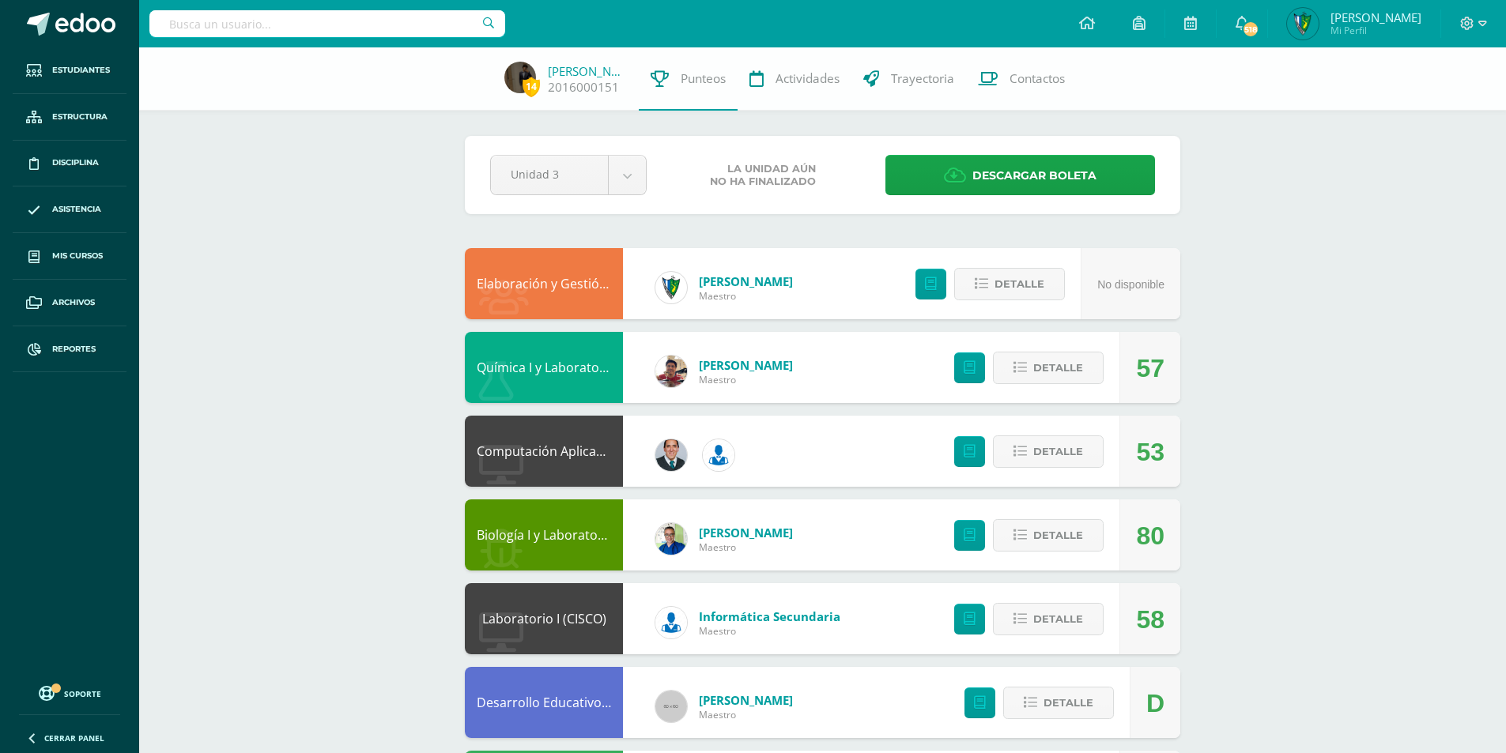
click at [331, 25] on input "text" at bounding box center [327, 23] width 356 height 27
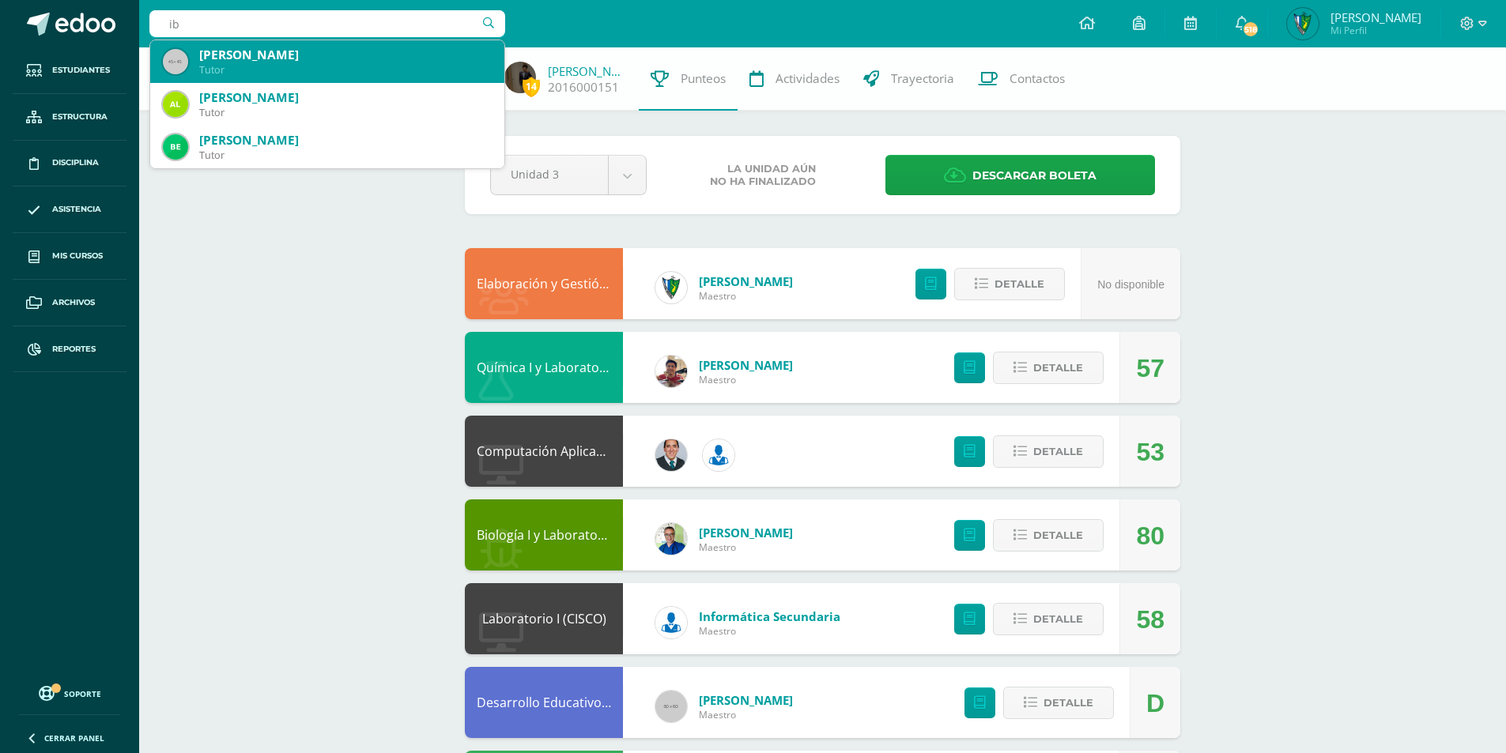
type input "i"
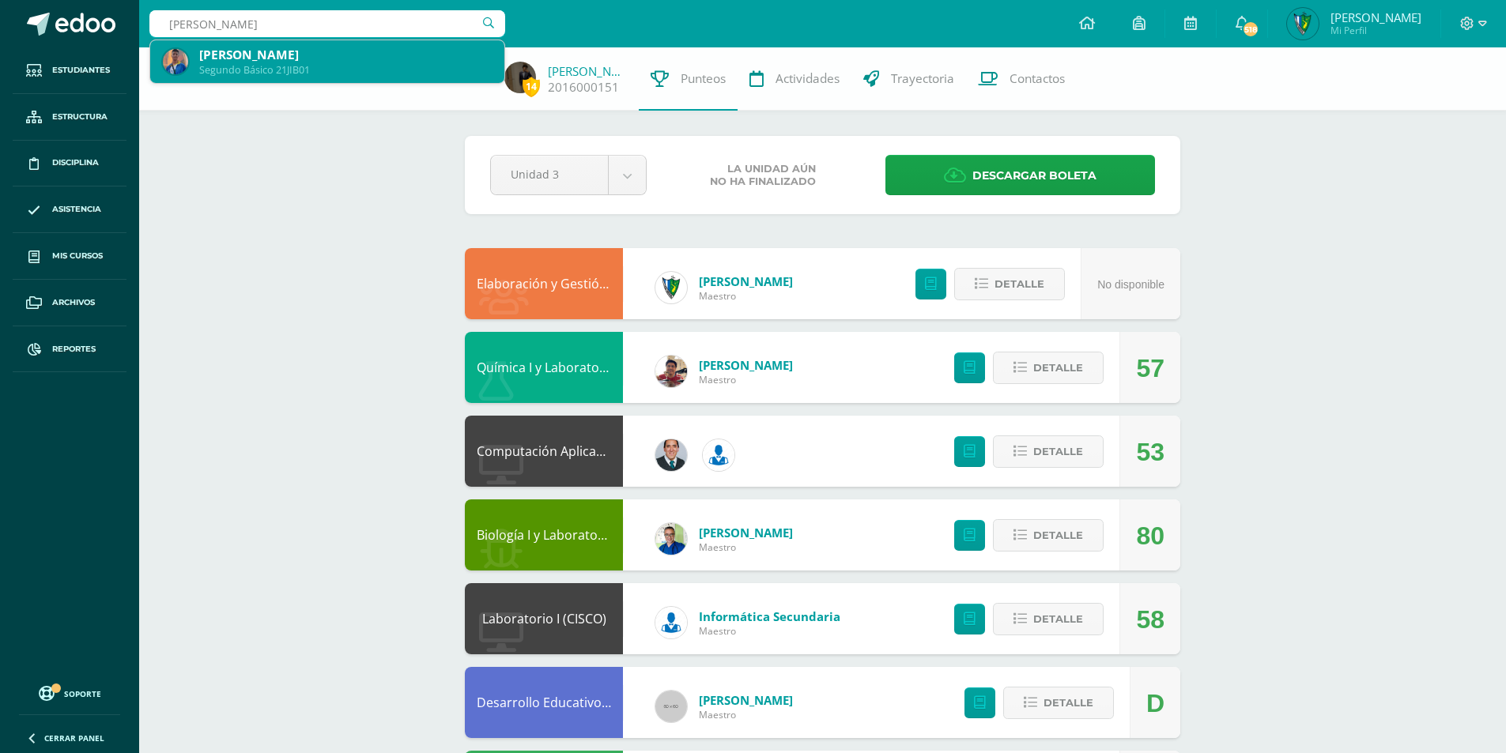
type input "[PERSON_NAME]"
click at [357, 72] on div "Segundo Básico 21JIB01" at bounding box center [345, 69] width 293 height 13
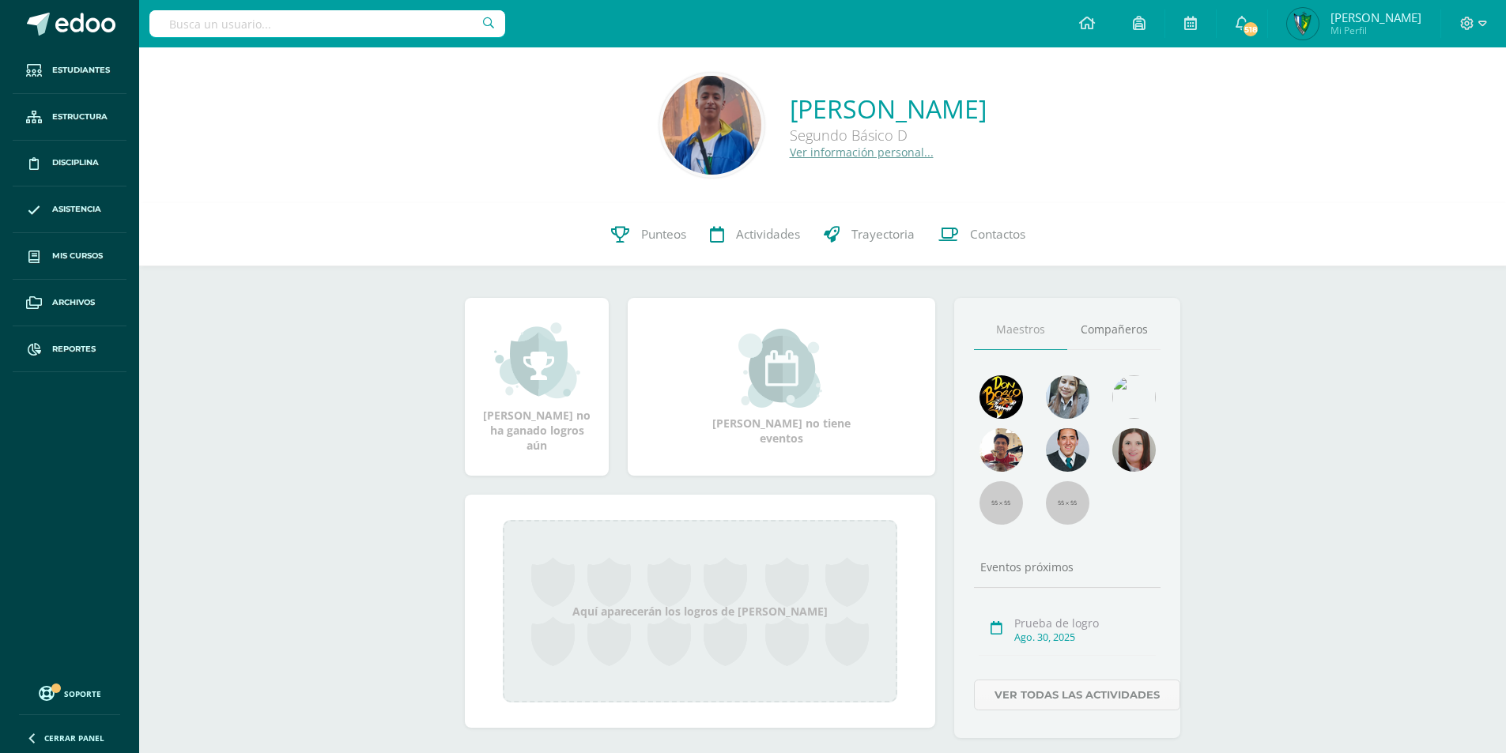
click at [329, 18] on input "text" at bounding box center [327, 23] width 356 height 27
type input "angel lopez"
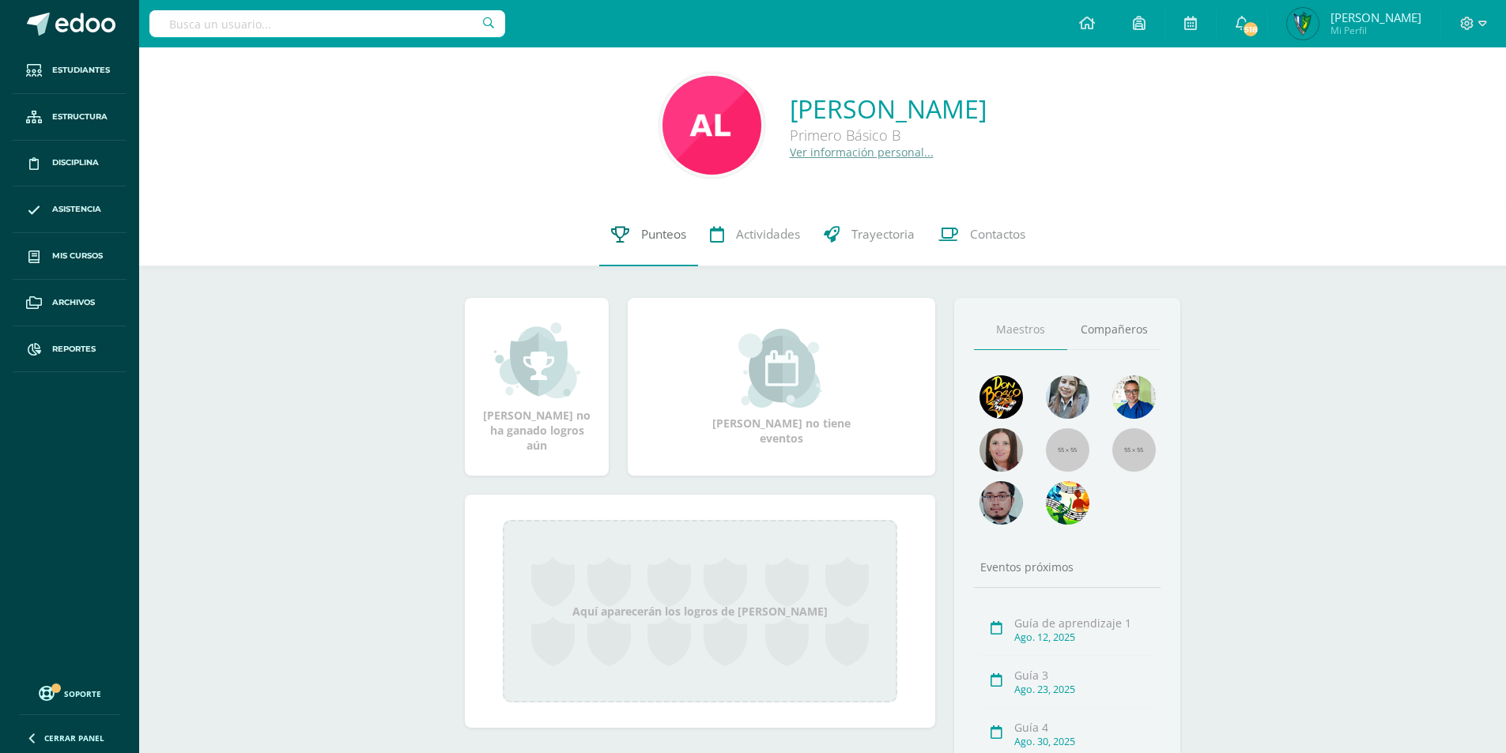
click at [678, 243] on span "Punteos" at bounding box center [663, 234] width 45 height 17
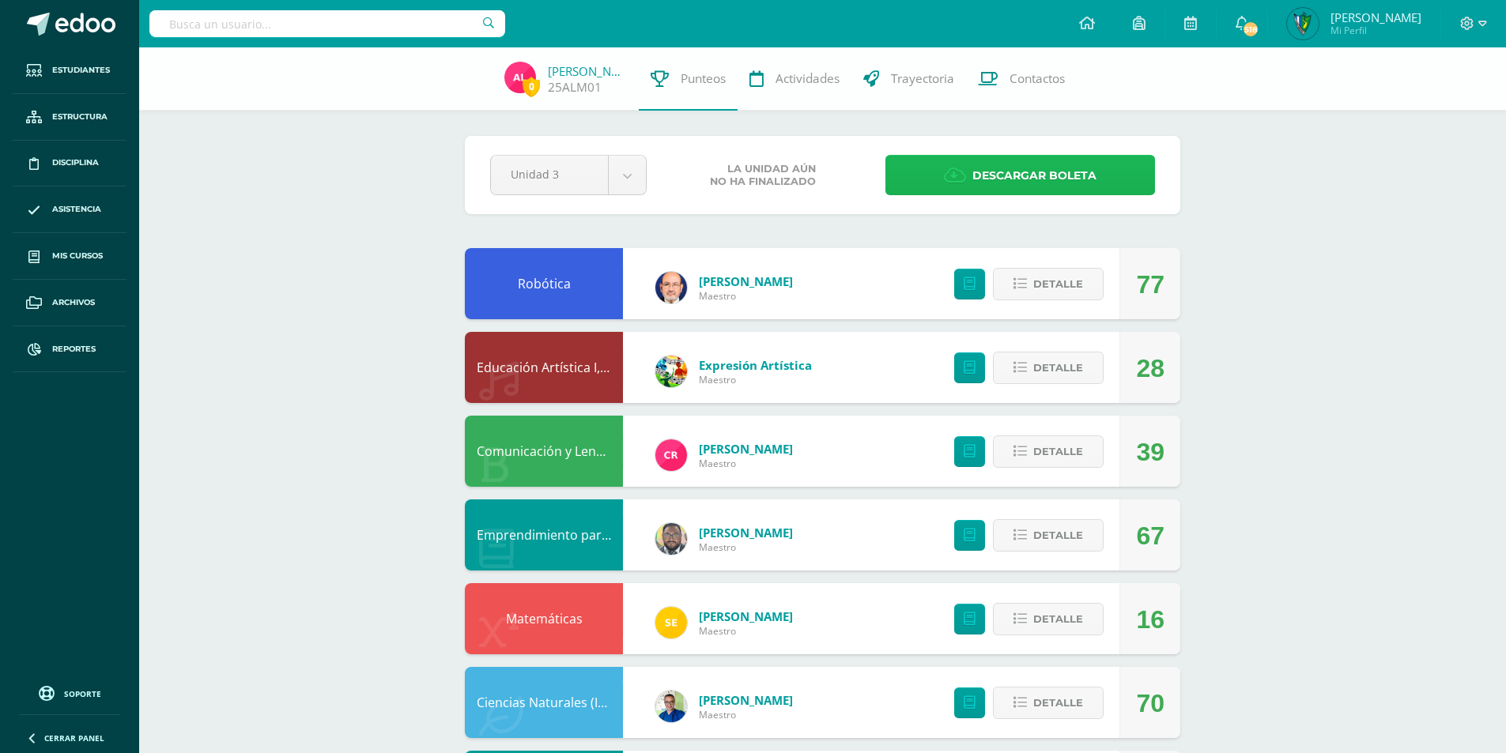
click at [950, 168] on icon at bounding box center [955, 175] width 22 height 17
